Goal: Information Seeking & Learning: Learn about a topic

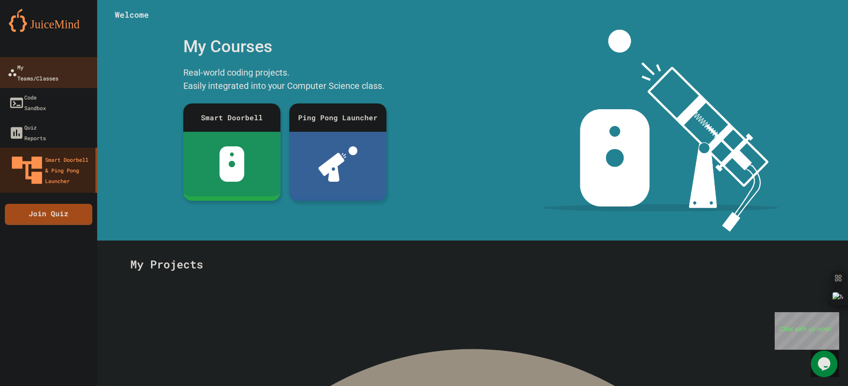
click at [49, 66] on div "My Teams/Classes" at bounding box center [33, 72] width 51 height 22
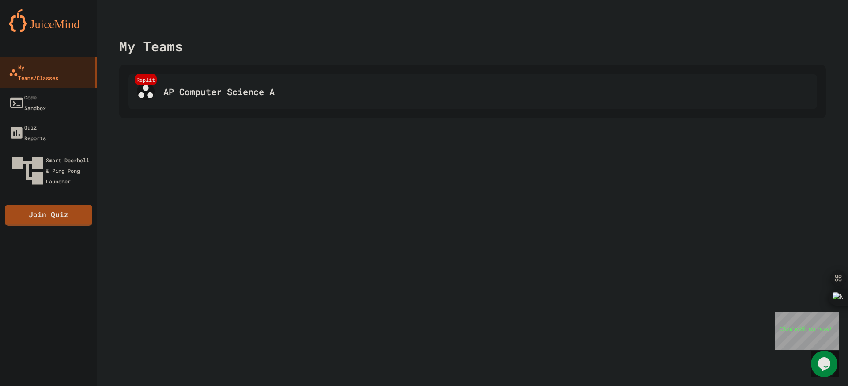
click at [228, 100] on div "Replit AP Computer Science A" at bounding box center [472, 91] width 689 height 35
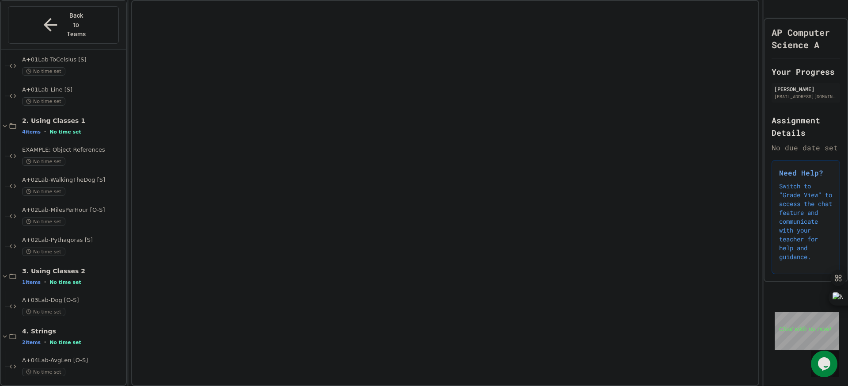
scroll to position [385, 0]
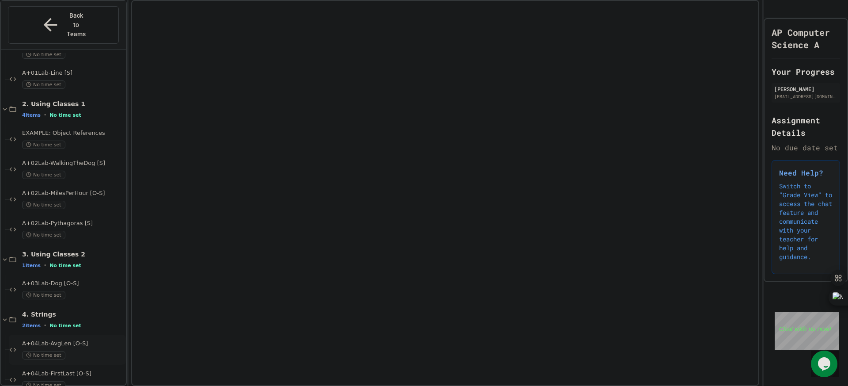
click at [72, 340] on span "A+04Lab-AvgLen [O-S]" at bounding box center [73, 344] width 102 height 8
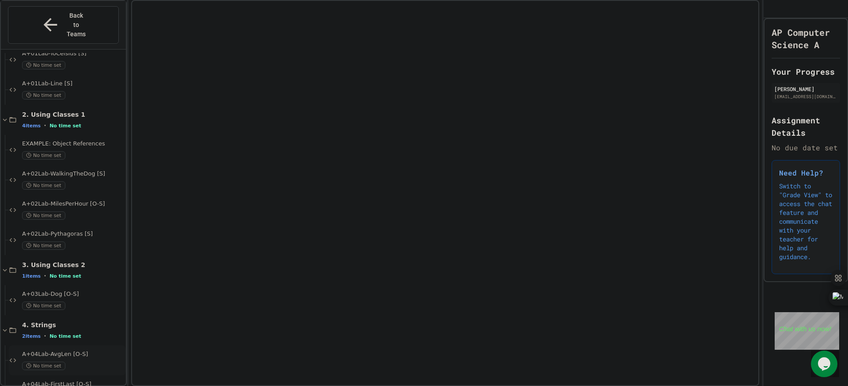
click at [56, 350] on span "A+04Lab-AvgLen [O-S]" at bounding box center [73, 354] width 102 height 8
click at [36, 350] on span "A+04Lab-AvgLen [O-S]" at bounding box center [73, 354] width 102 height 8
click at [52, 345] on div "A+04Lab-AvgLen [O-S] No time set" at bounding box center [67, 360] width 117 height 30
click at [33, 333] on span "2 items" at bounding box center [31, 336] width 19 height 6
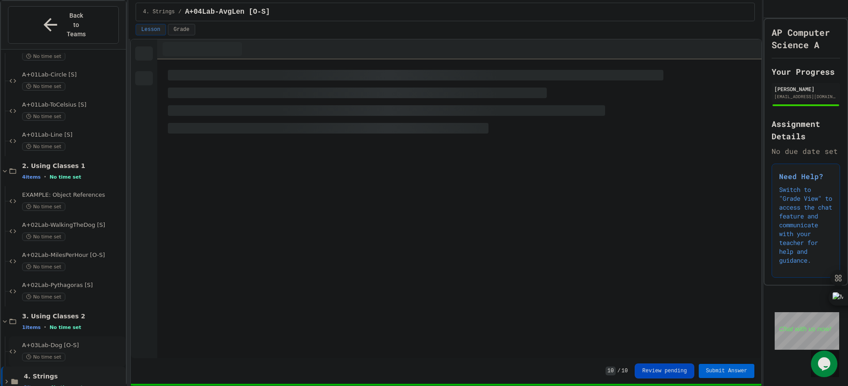
scroll to position [325, 0]
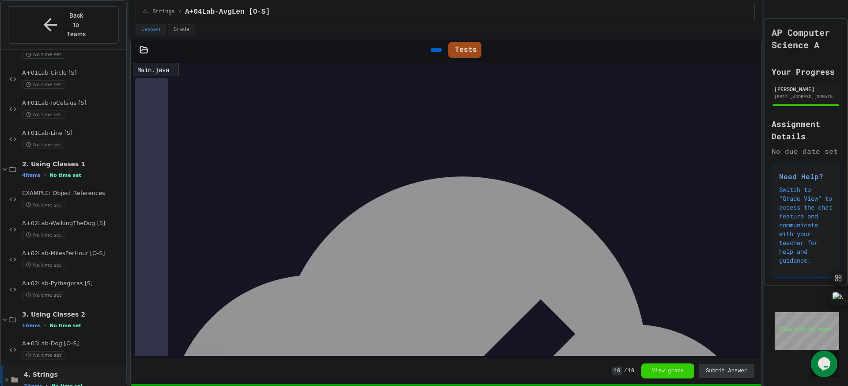
drag, startPoint x: 266, startPoint y: 310, endPoint x: 175, endPoint y: 84, distance: 244.4
click at [175, 84] on div "**********" at bounding box center [453, 188] width 611 height 225
click at [244, 45] on div "Tests" at bounding box center [455, 50] width 596 height 20
click at [141, 45] on div "Tests" at bounding box center [446, 49] width 631 height 21
drag, startPoint x: 143, startPoint y: 57, endPoint x: 146, endPoint y: 53, distance: 5.4
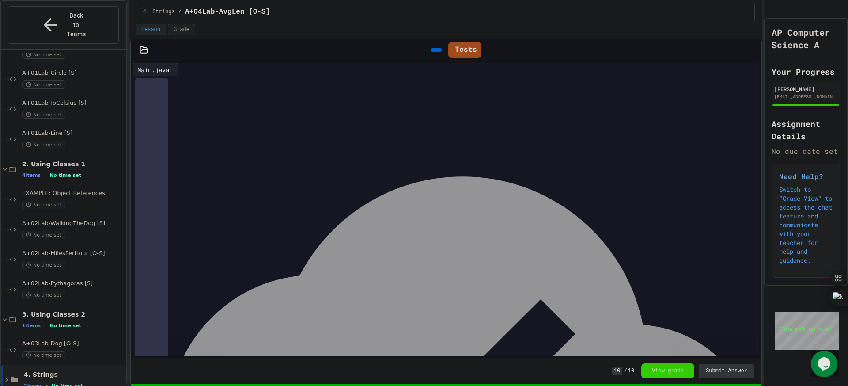
click at [143, 57] on div "Tests" at bounding box center [446, 49] width 631 height 21
click at [146, 51] on icon at bounding box center [144, 50] width 9 height 9
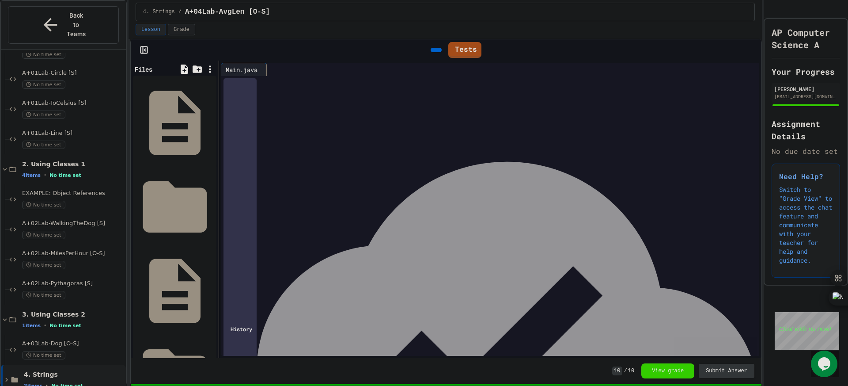
drag, startPoint x: 329, startPoint y: 156, endPoint x: 266, endPoint y: 70, distance: 106.7
click at [266, 70] on div "**********" at bounding box center [490, 209] width 538 height 293
click at [375, 88] on div "**********" at bounding box center [498, 91] width 523 height 9
click at [36, 383] on span "2 items" at bounding box center [33, 386] width 19 height 6
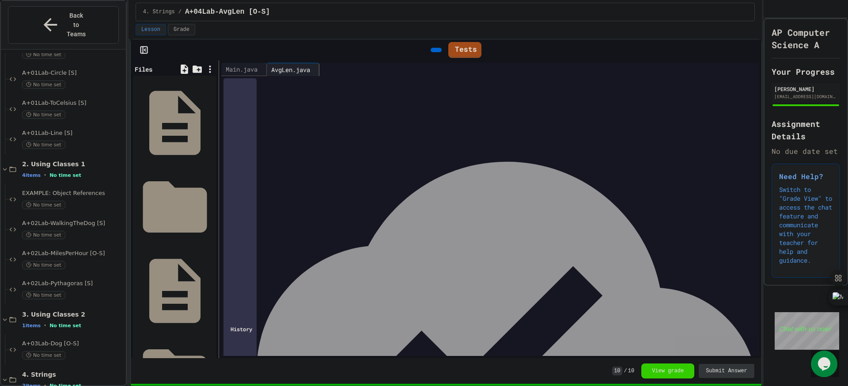
scroll to position [385, 0]
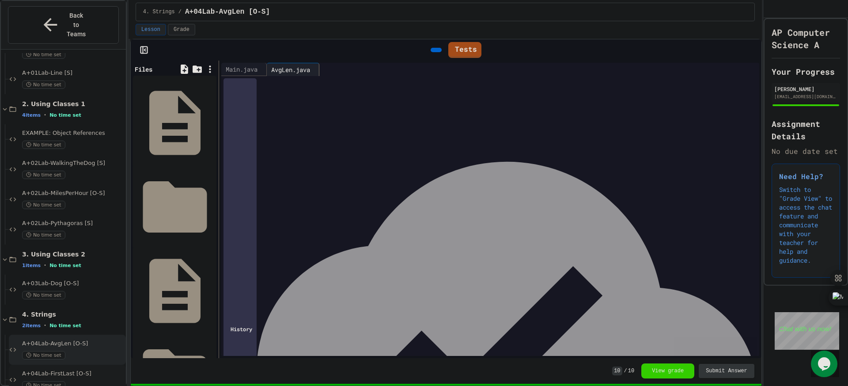
click at [91, 365] on div "A+04Lab-FirstLast [O-S] No time set" at bounding box center [67, 380] width 117 height 30
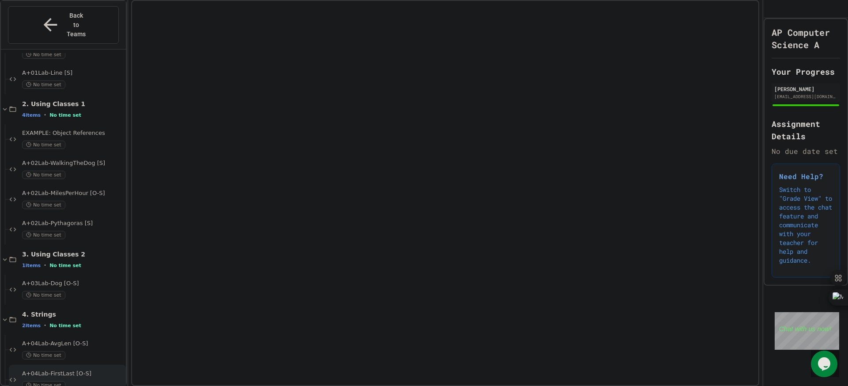
scroll to position [374, 0]
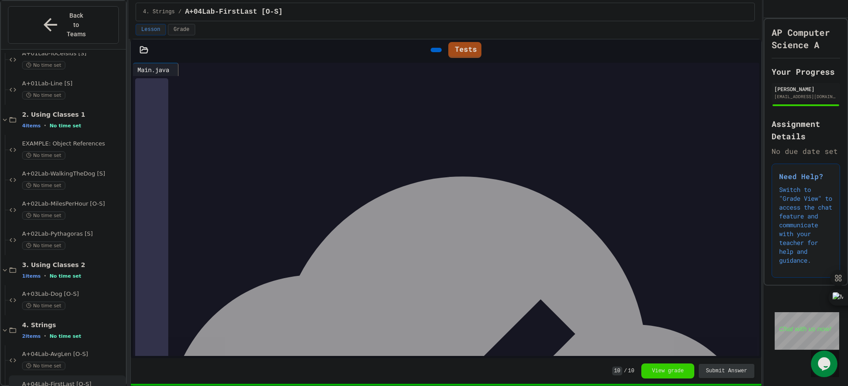
click at [182, 69] on icon at bounding box center [182, 69] width 0 height 0
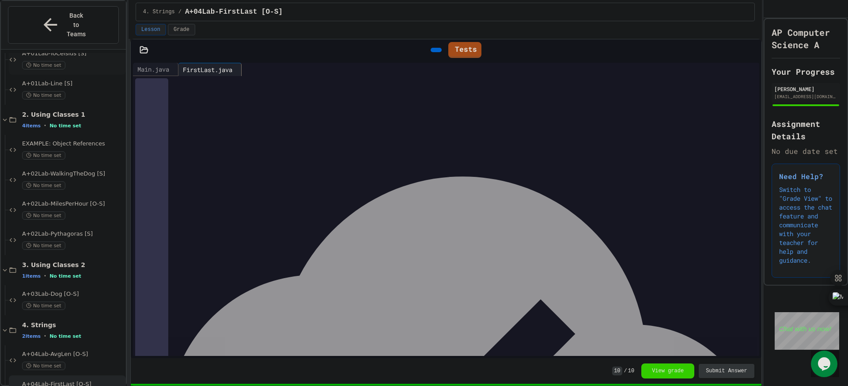
drag, startPoint x: 221, startPoint y: 129, endPoint x: 119, endPoint y: 41, distance: 134.7
click at [119, 41] on div "**********" at bounding box center [424, 193] width 848 height 386
click at [272, 159] on div "****** ** * *** ****** ** * ***" at bounding box center [447, 161] width 599 height 9
click at [143, 73] on div "Main.java" at bounding box center [153, 69] width 41 height 9
